Goal: Check status: Check status

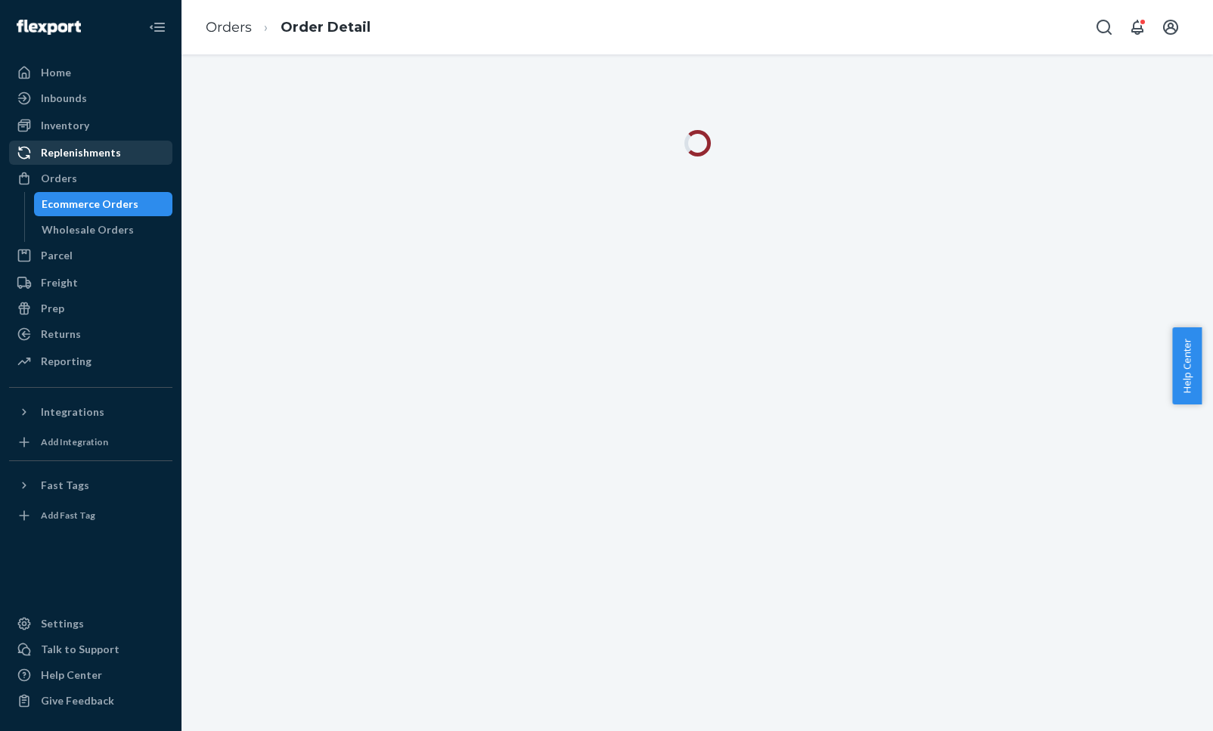
click at [93, 162] on div "Replenishments" at bounding box center [91, 152] width 160 height 21
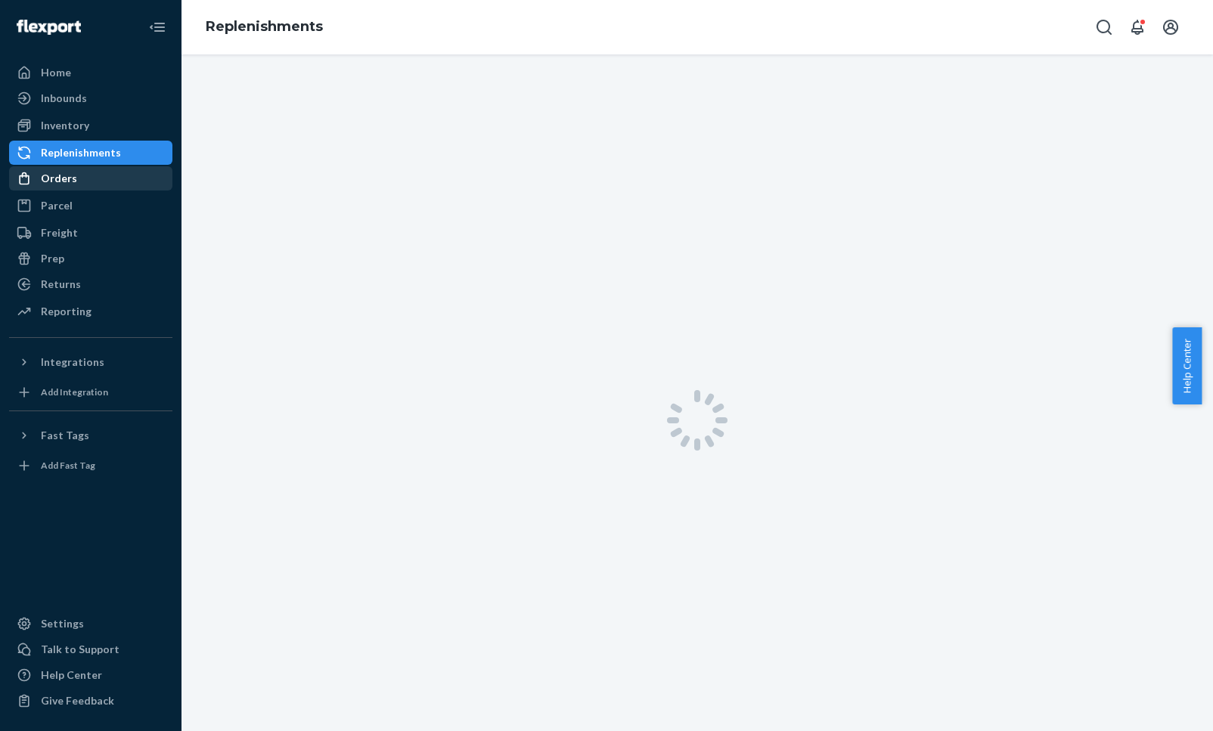
click at [96, 178] on div "Orders" at bounding box center [91, 178] width 160 height 21
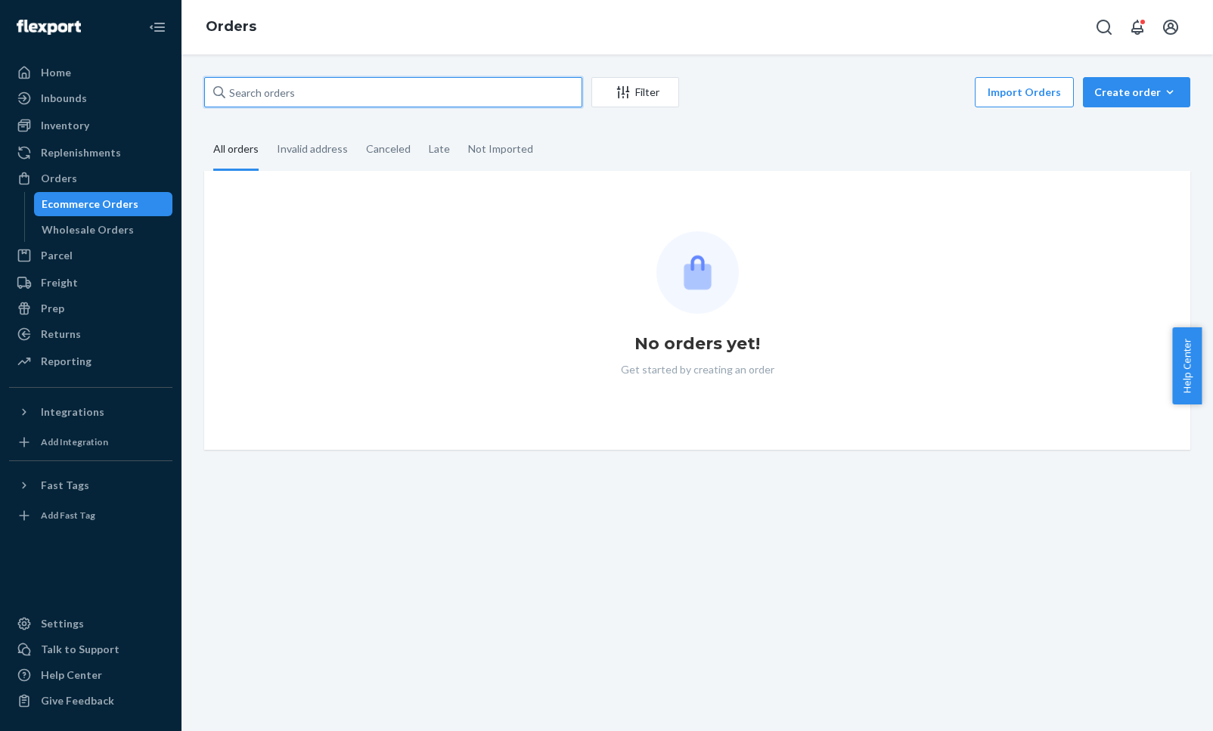
click at [233, 91] on input "text" at bounding box center [393, 92] width 378 height 30
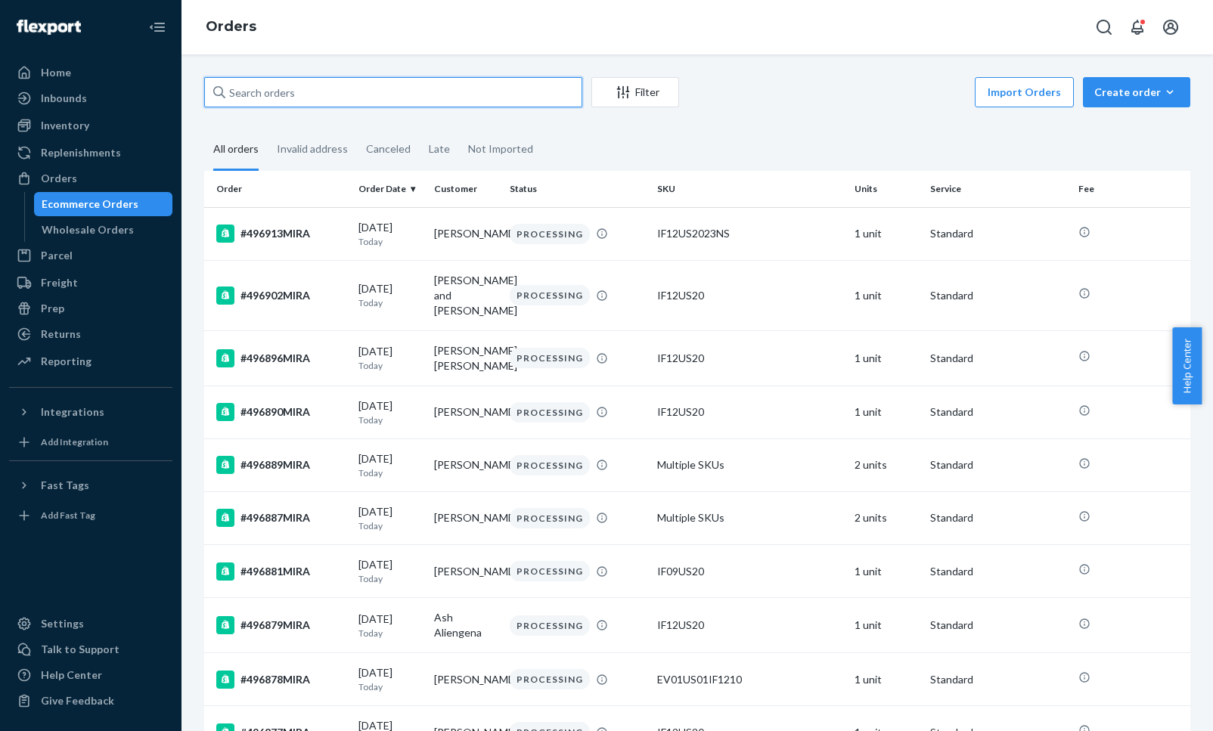
paste input "495045MIRA"
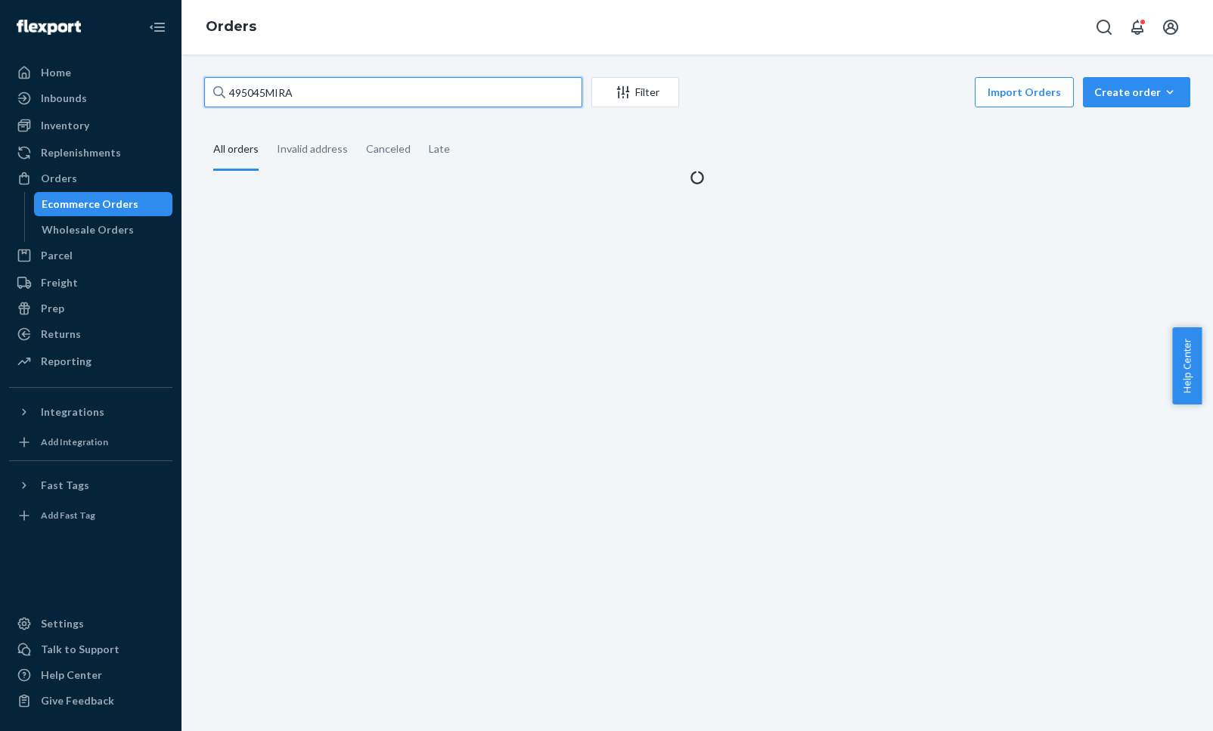
type input "495045MIRA"
